Goal: Task Accomplishment & Management: Manage account settings

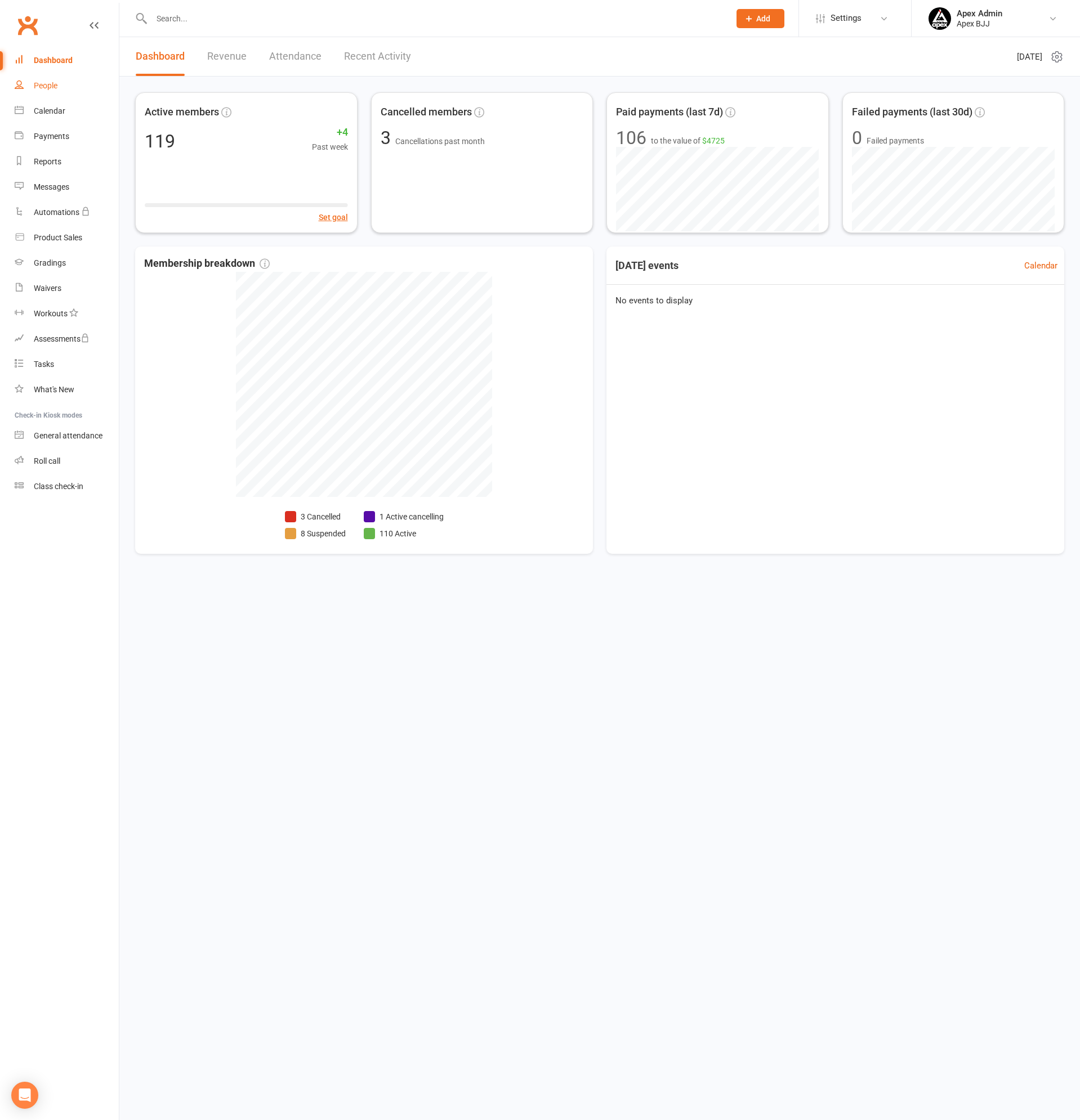
click at [50, 91] on link "People" at bounding box center [67, 85] width 104 height 25
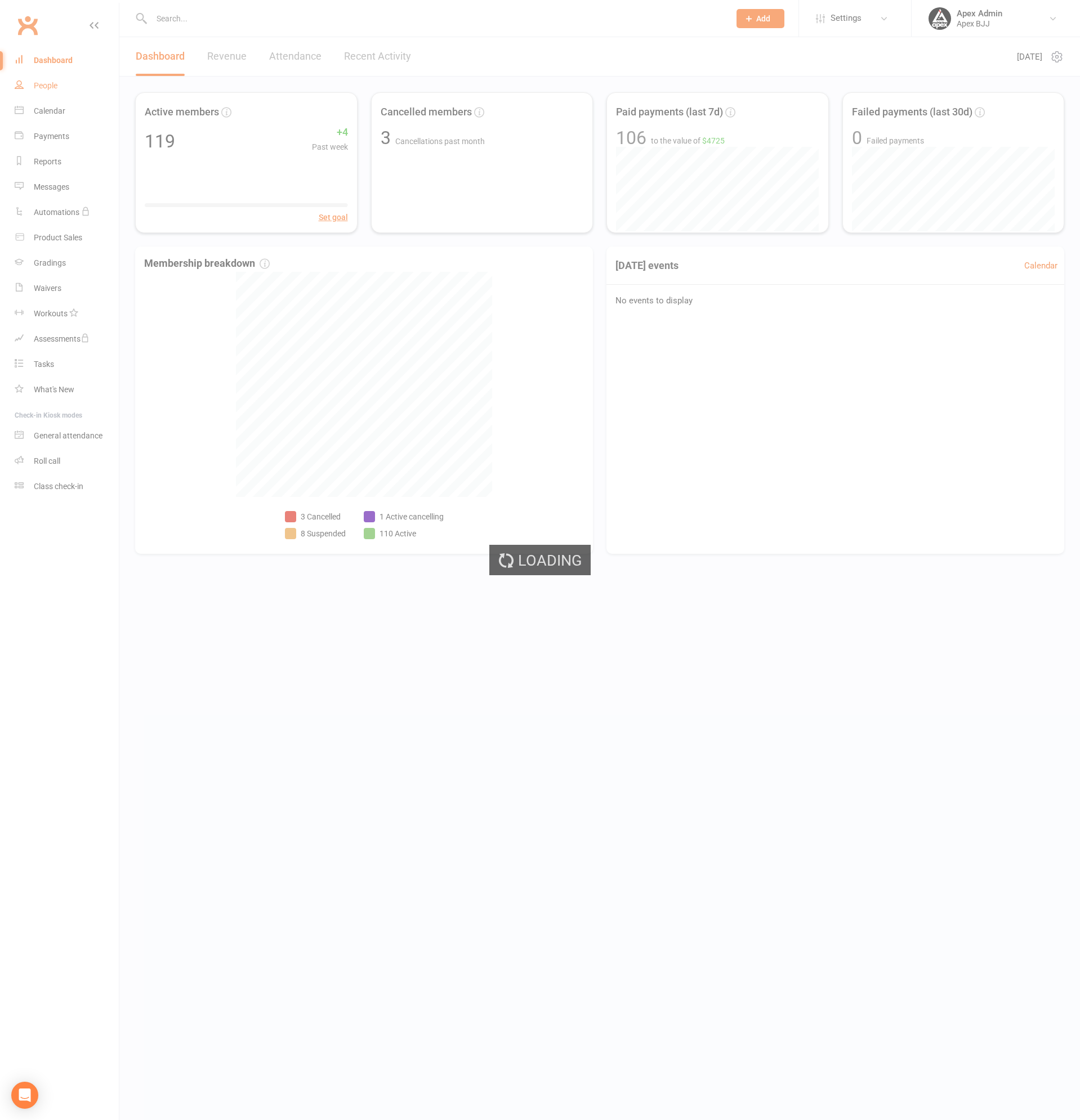
select select "100"
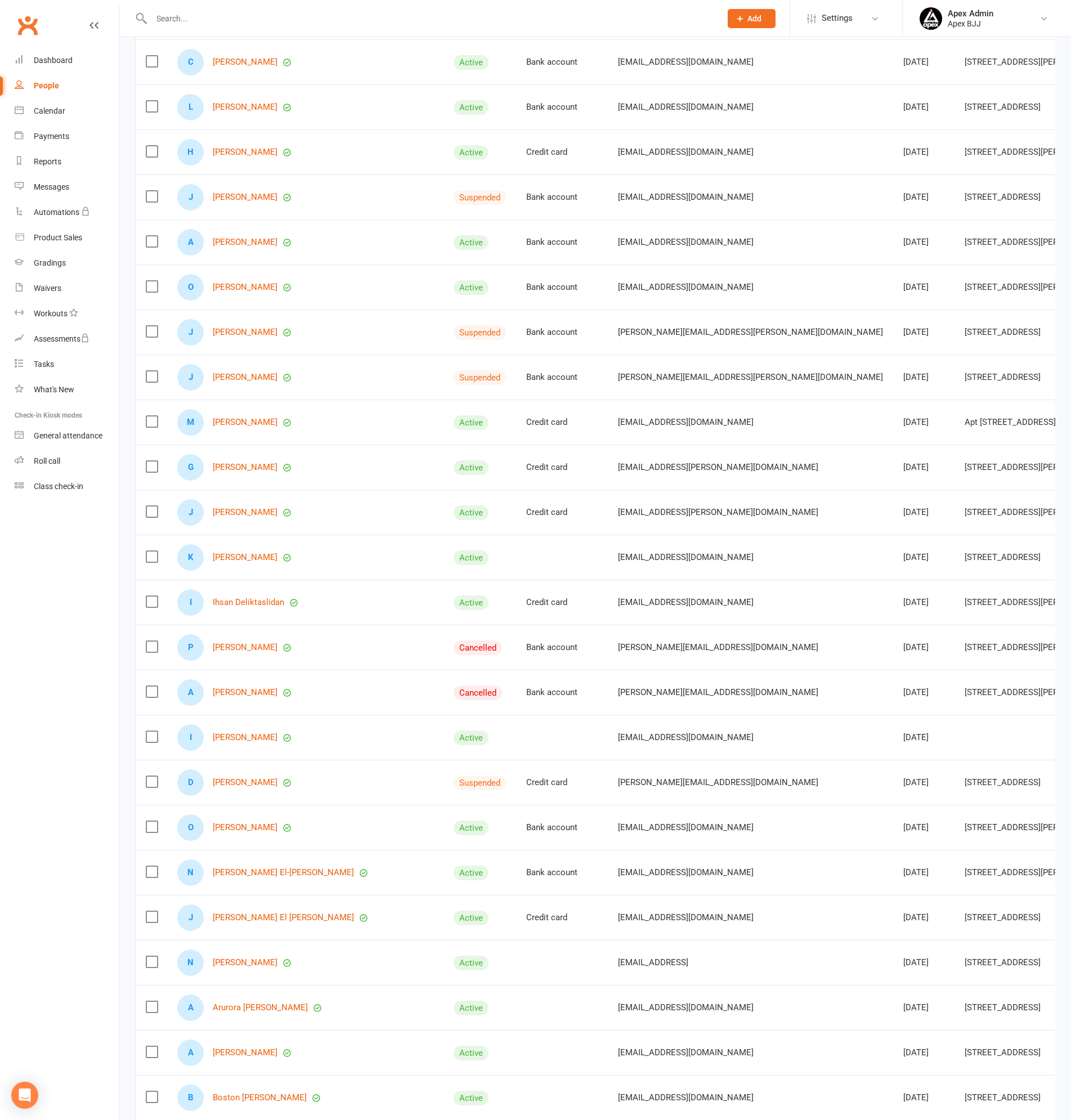
scroll to position [619, 0]
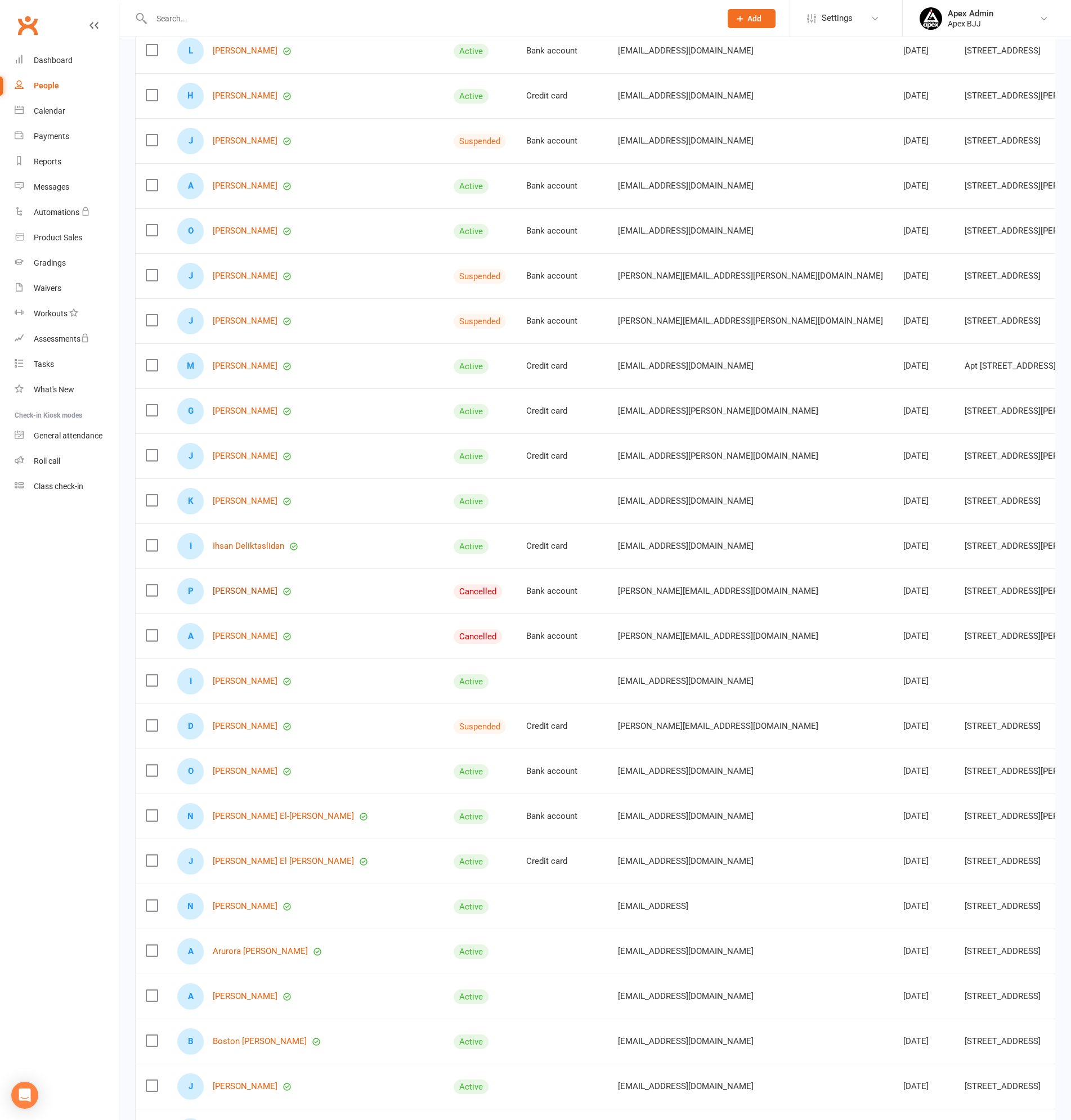
click at [256, 592] on link "[PERSON_NAME]" at bounding box center [245, 591] width 65 height 10
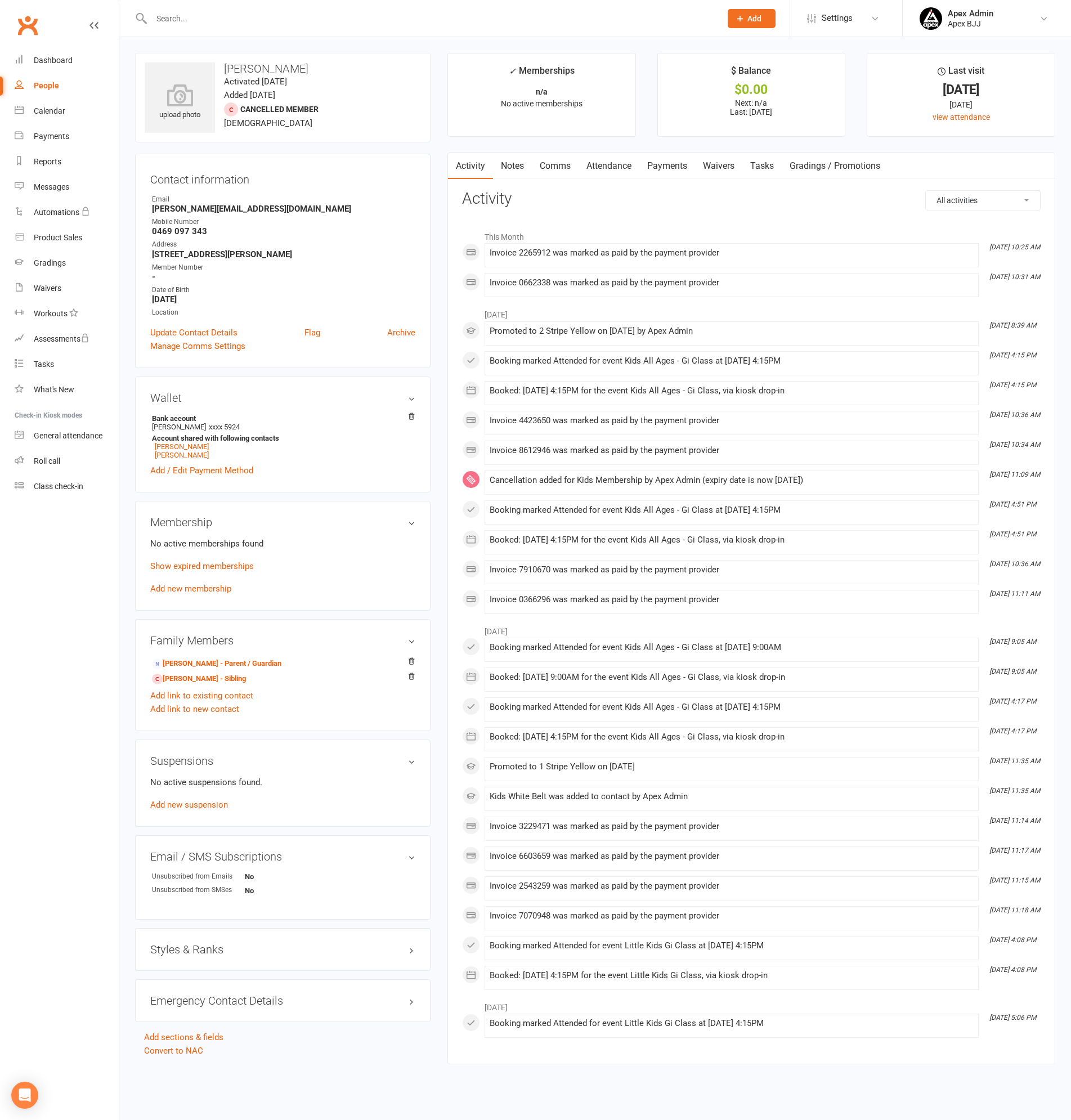
click at [674, 166] on link "Payments" at bounding box center [667, 166] width 55 height 26
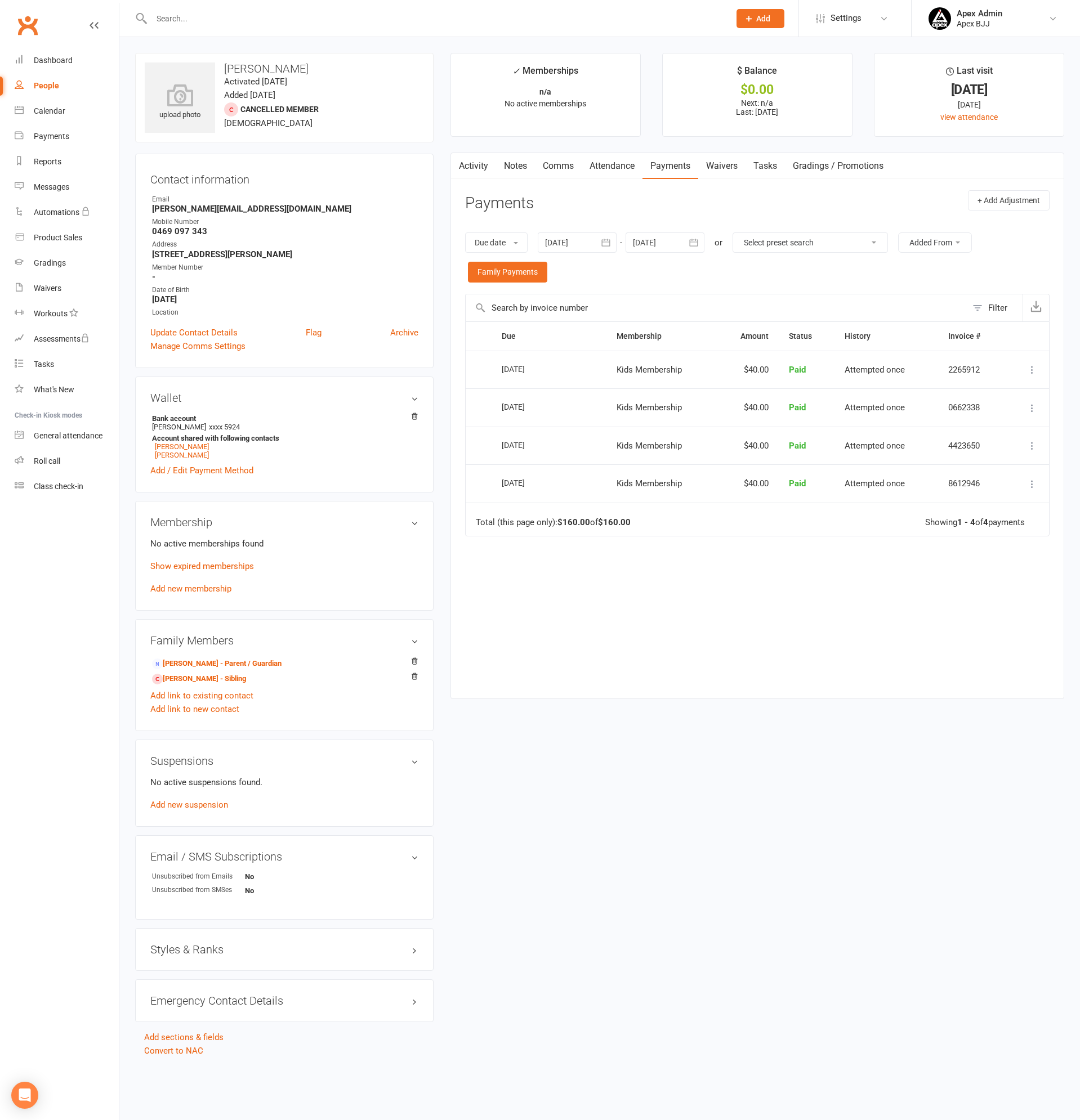
click at [475, 170] on link "Activity" at bounding box center [473, 166] width 45 height 26
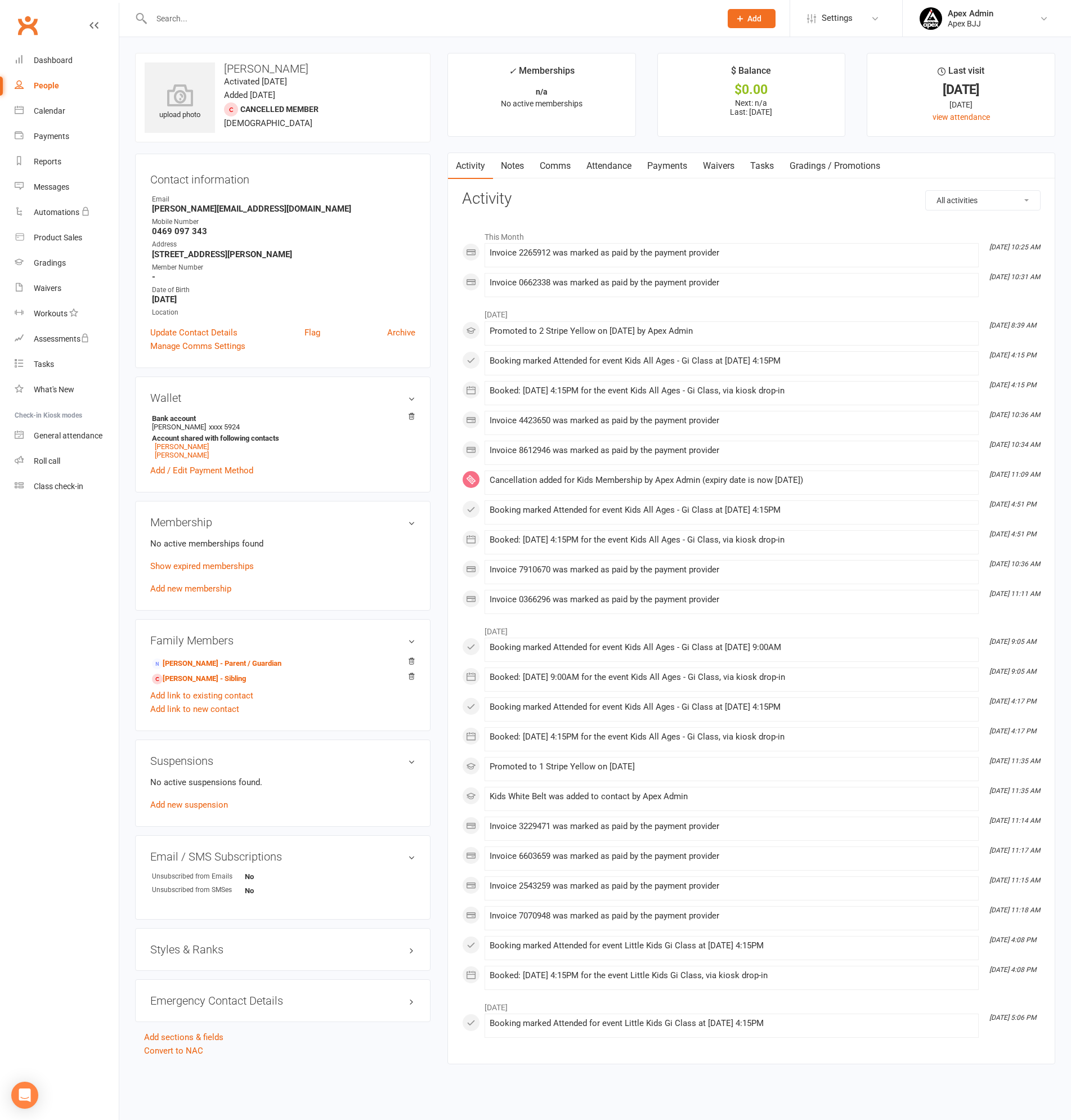
click at [677, 170] on link "Payments" at bounding box center [667, 166] width 55 height 26
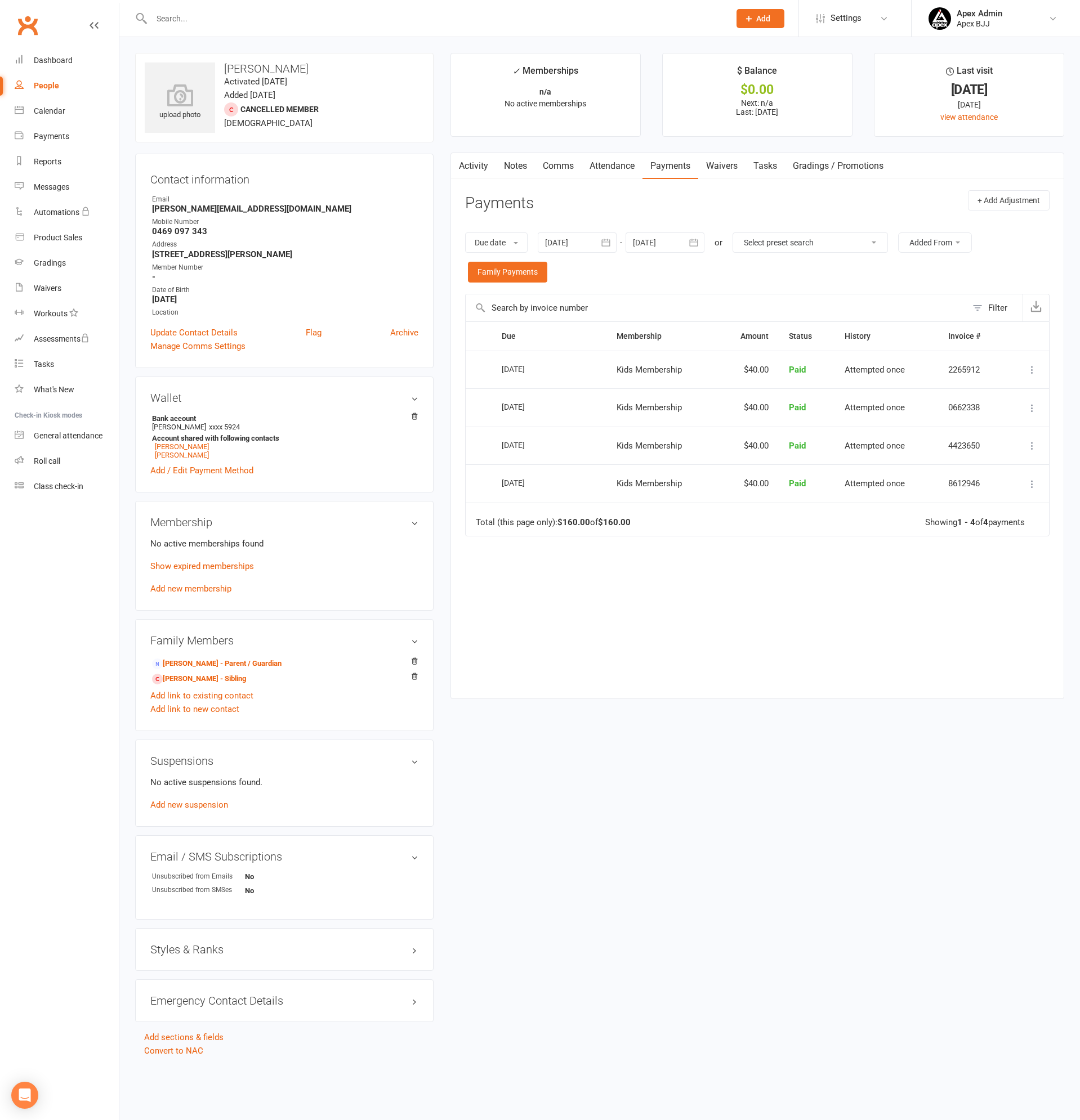
click at [54, 83] on div "People" at bounding box center [46, 85] width 25 height 9
select select "100"
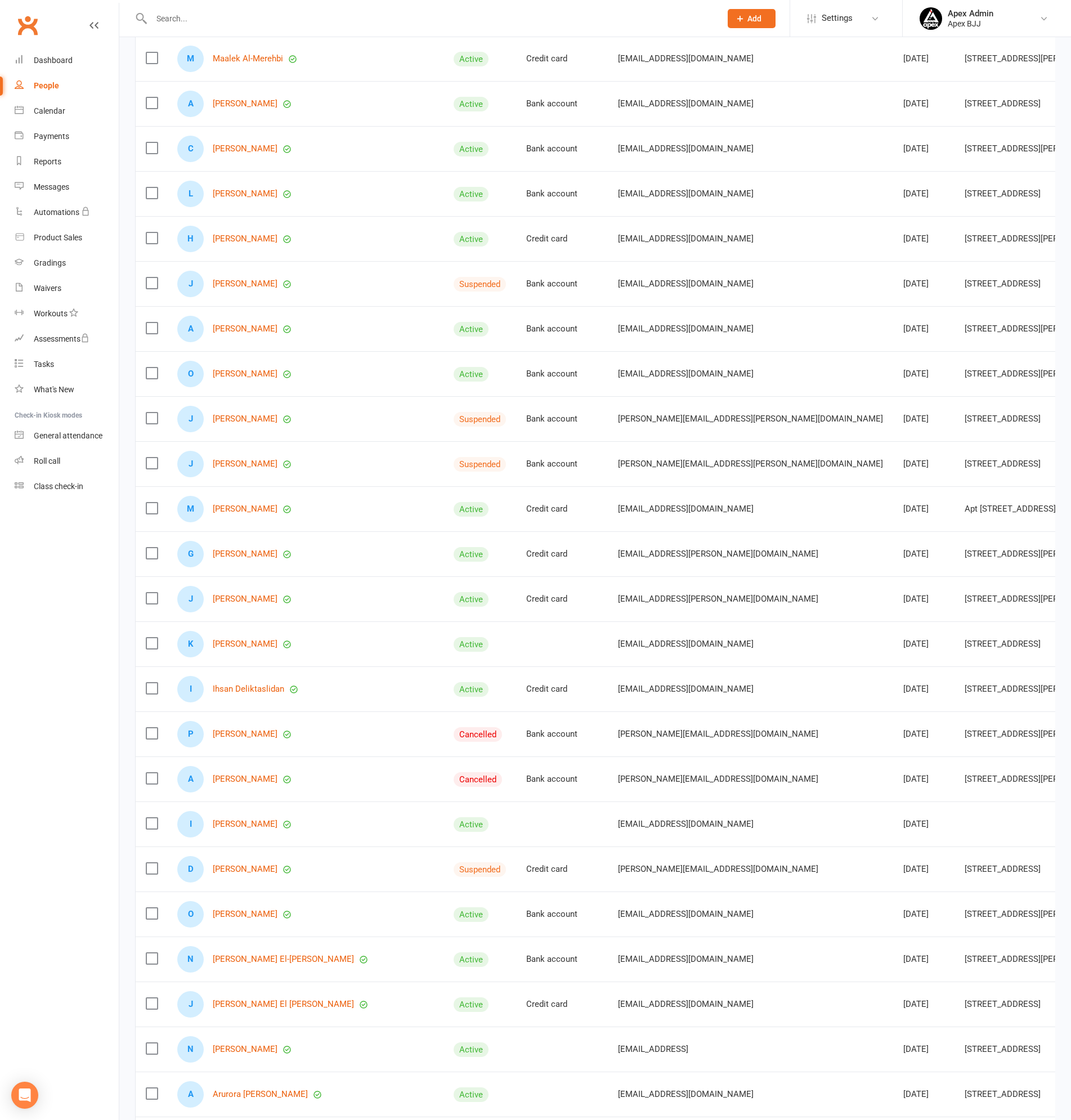
scroll to position [619, 0]
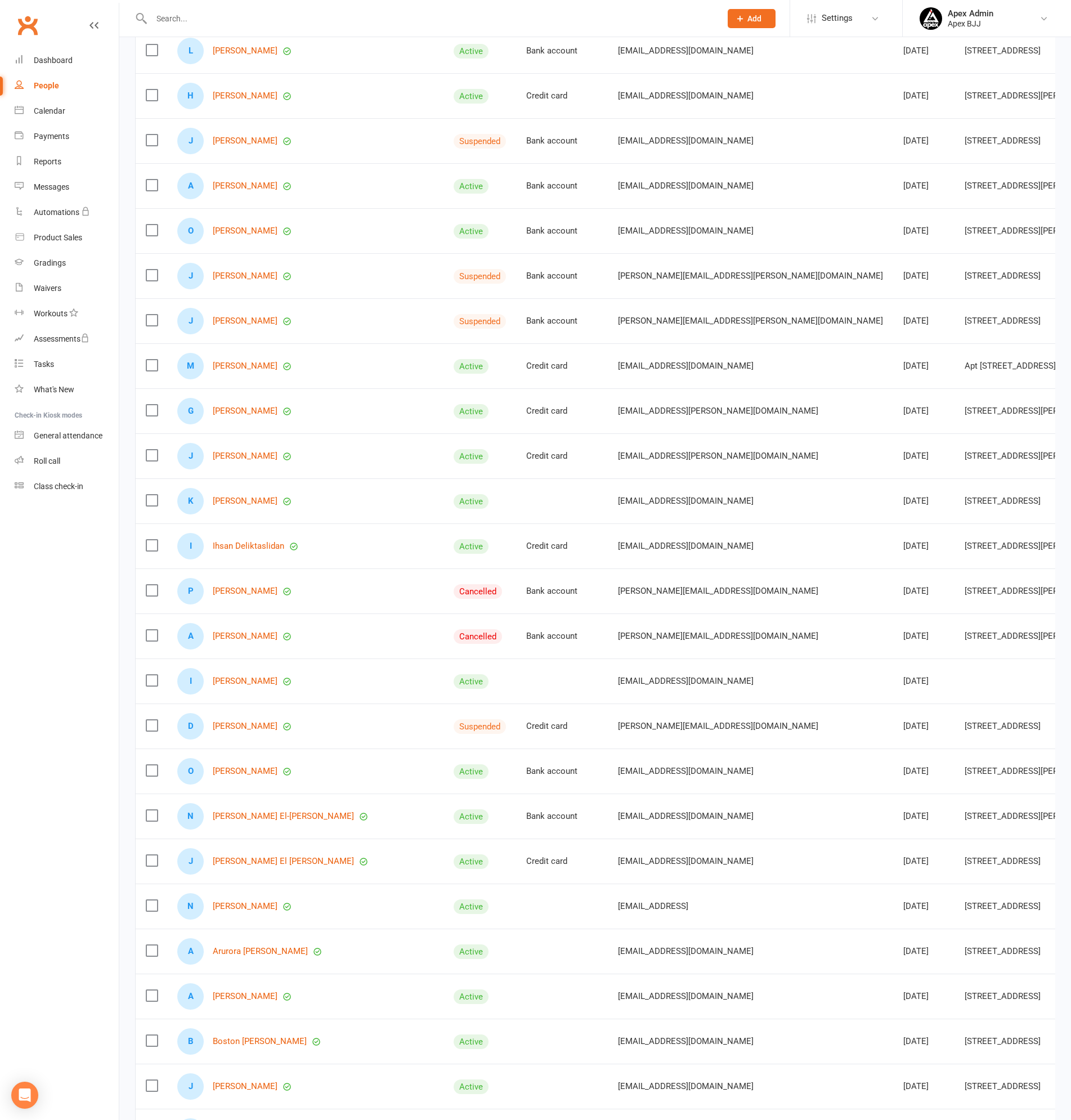
click at [151, 593] on label at bounding box center [151, 590] width 11 height 11
click at [151, 584] on input "checkbox" at bounding box center [151, 584] width 11 height 0
click at [151, 635] on label at bounding box center [151, 635] width 11 height 11
click at [151, 629] on input "checkbox" at bounding box center [151, 629] width 11 height 0
click at [843, 1097] on span "Archive" at bounding box center [830, 1094] width 28 height 10
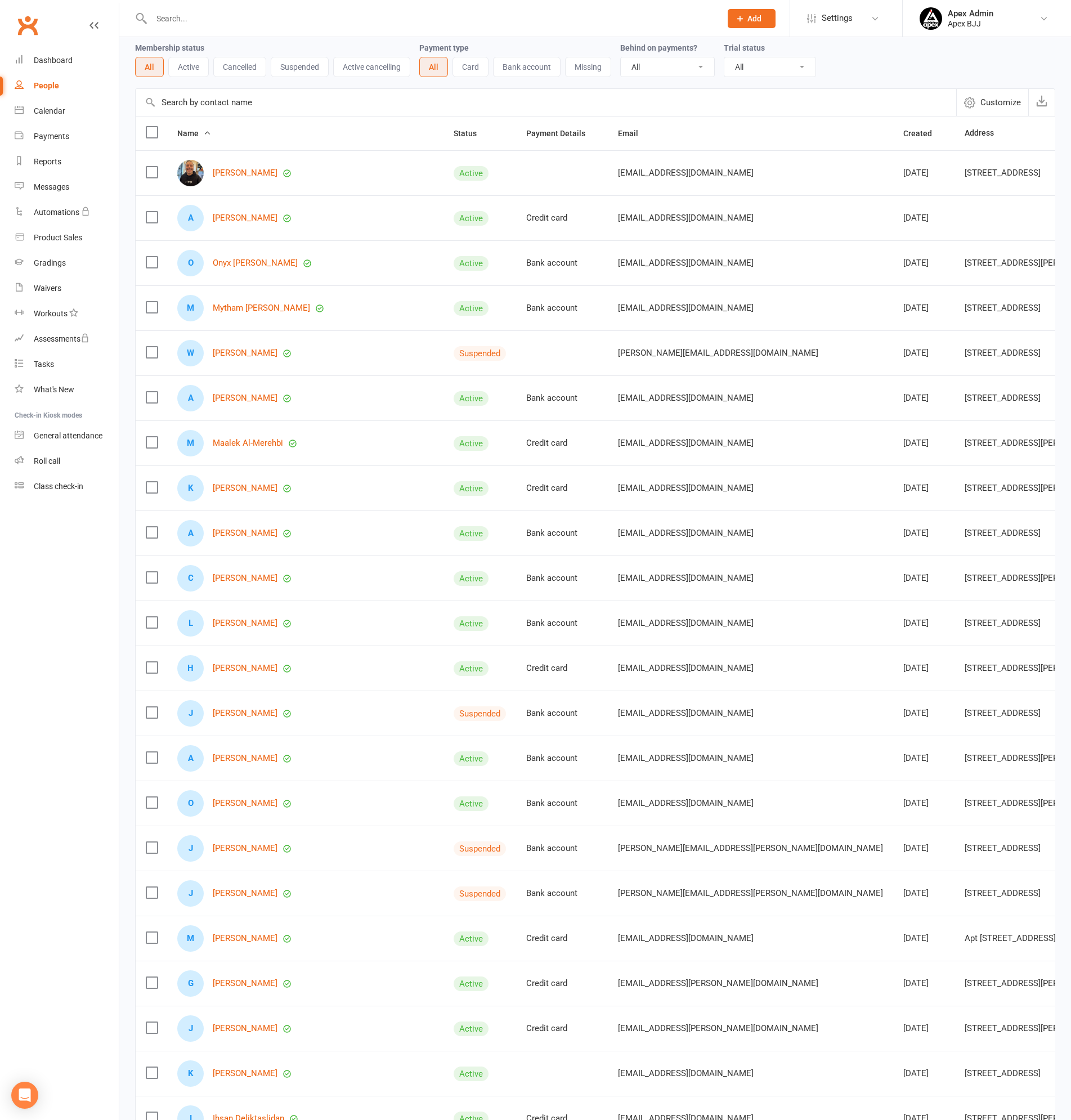
scroll to position [0, 0]
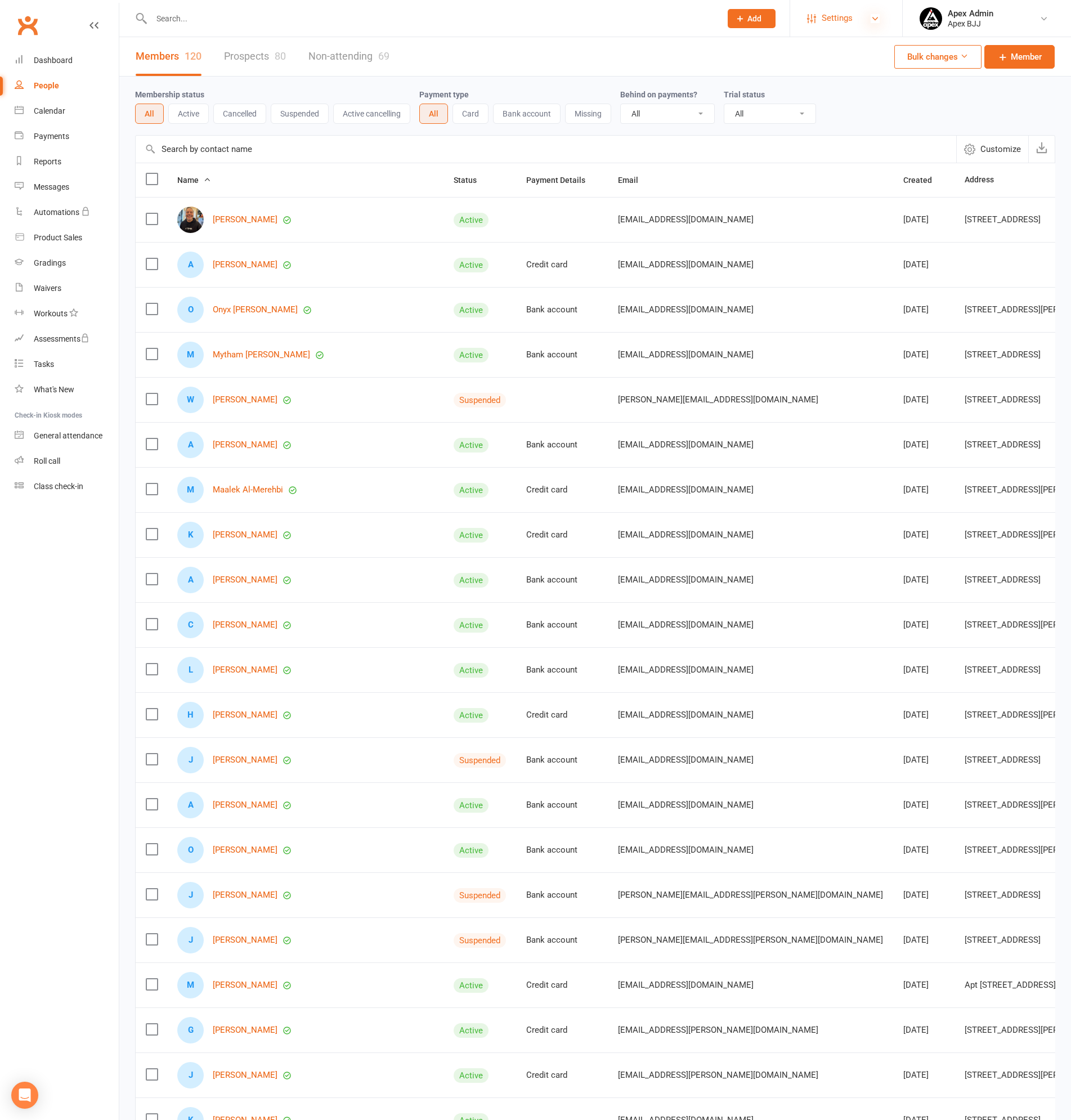
drag, startPoint x: 878, startPoint y: 18, endPoint x: 871, endPoint y: 21, distance: 7.6
click at [878, 18] on icon at bounding box center [875, 19] width 9 height 9
click at [825, 46] on link "Membership Plans" at bounding box center [846, 50] width 112 height 26
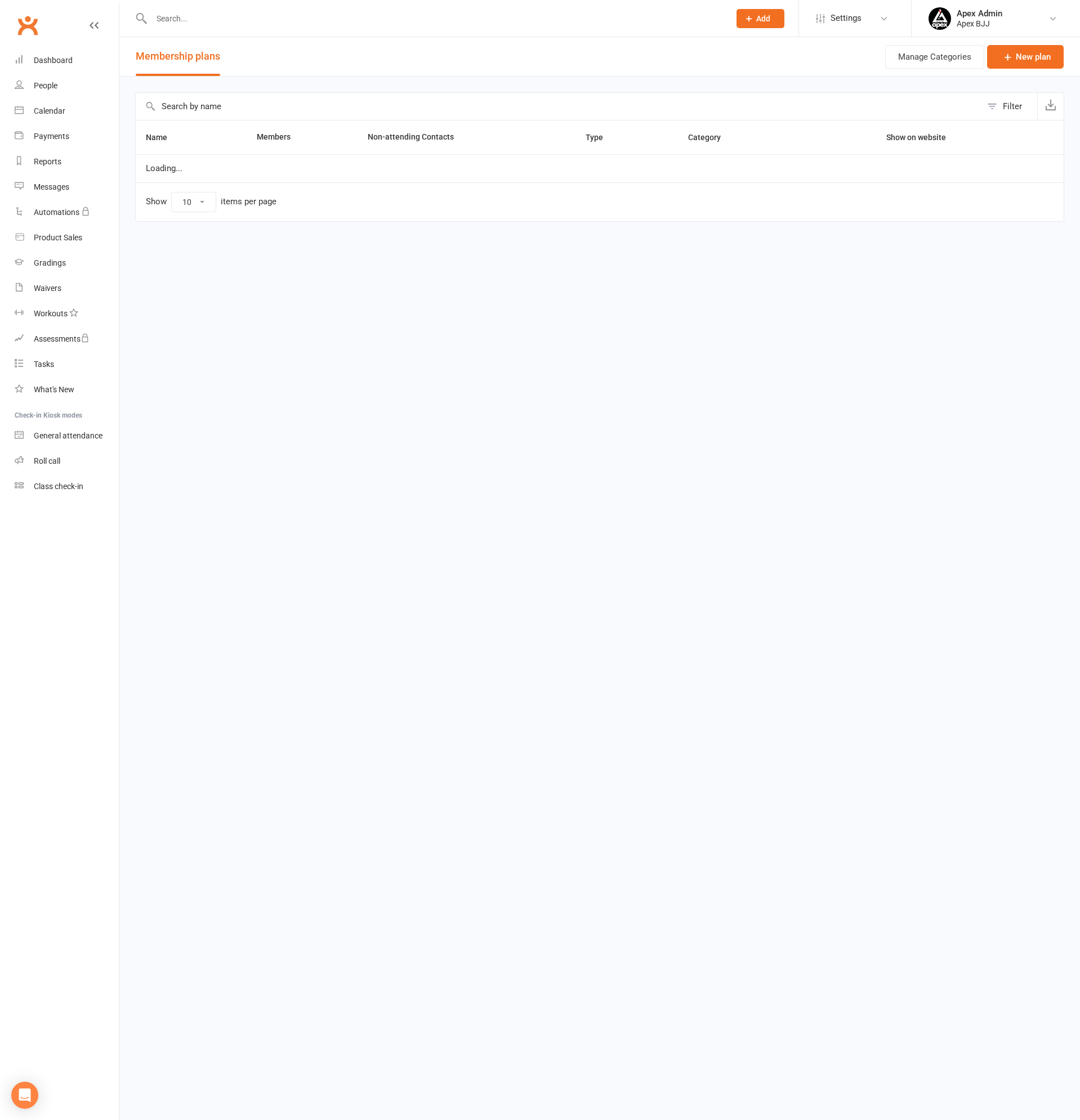
select select "100"
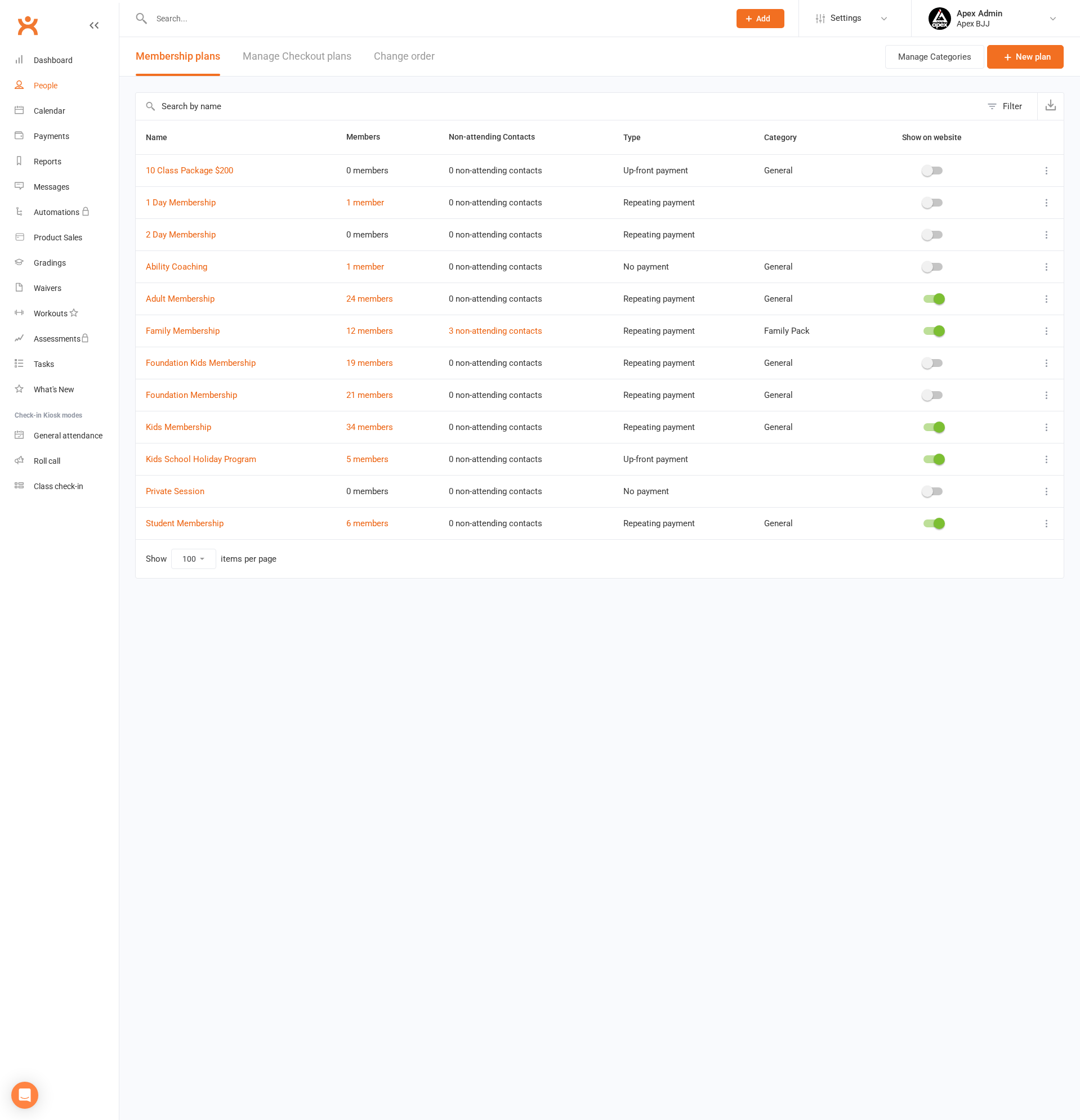
click at [42, 82] on div "People" at bounding box center [46, 85] width 23 height 9
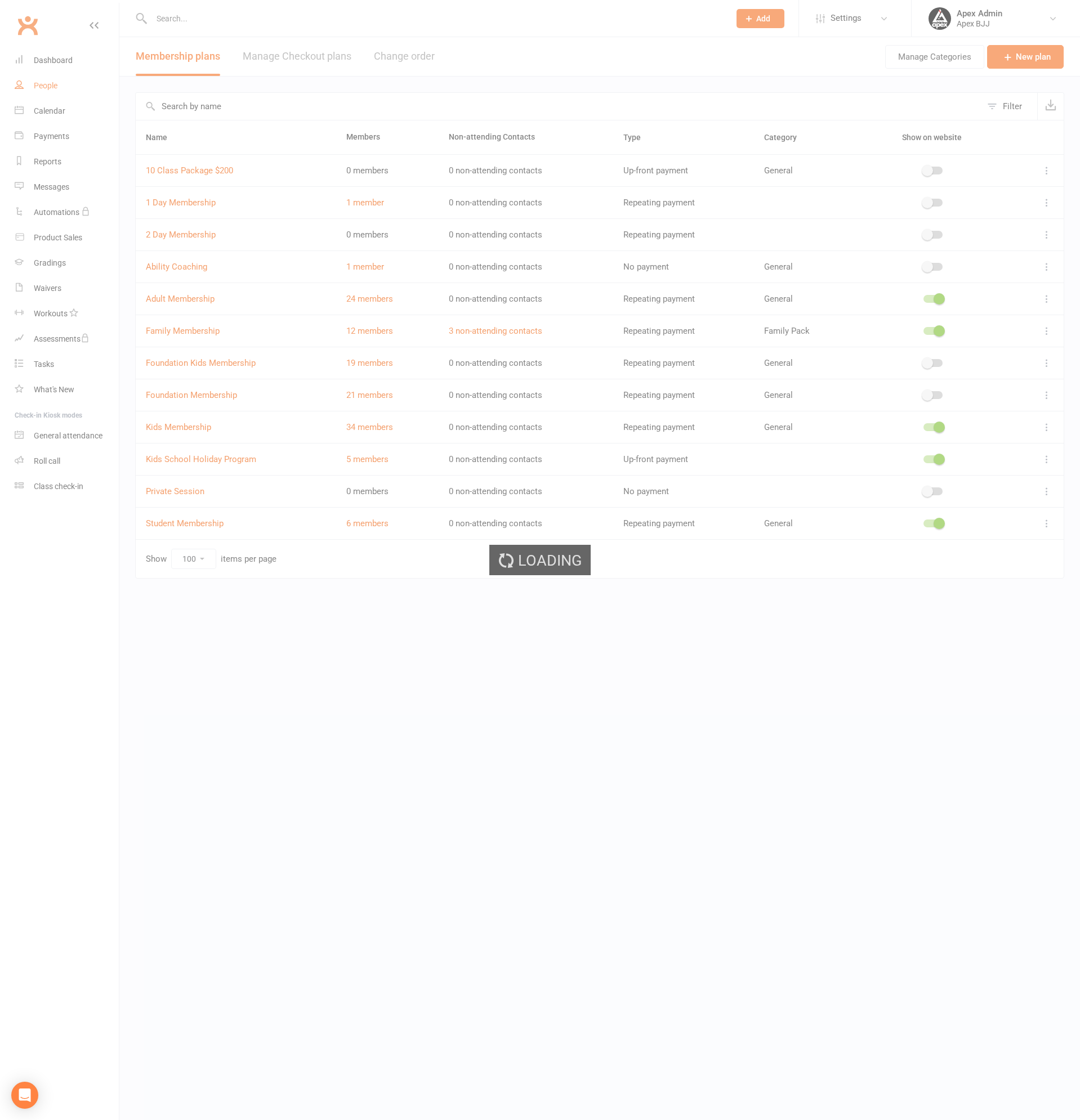
select select "100"
